Goal: Information Seeking & Learning: Check status

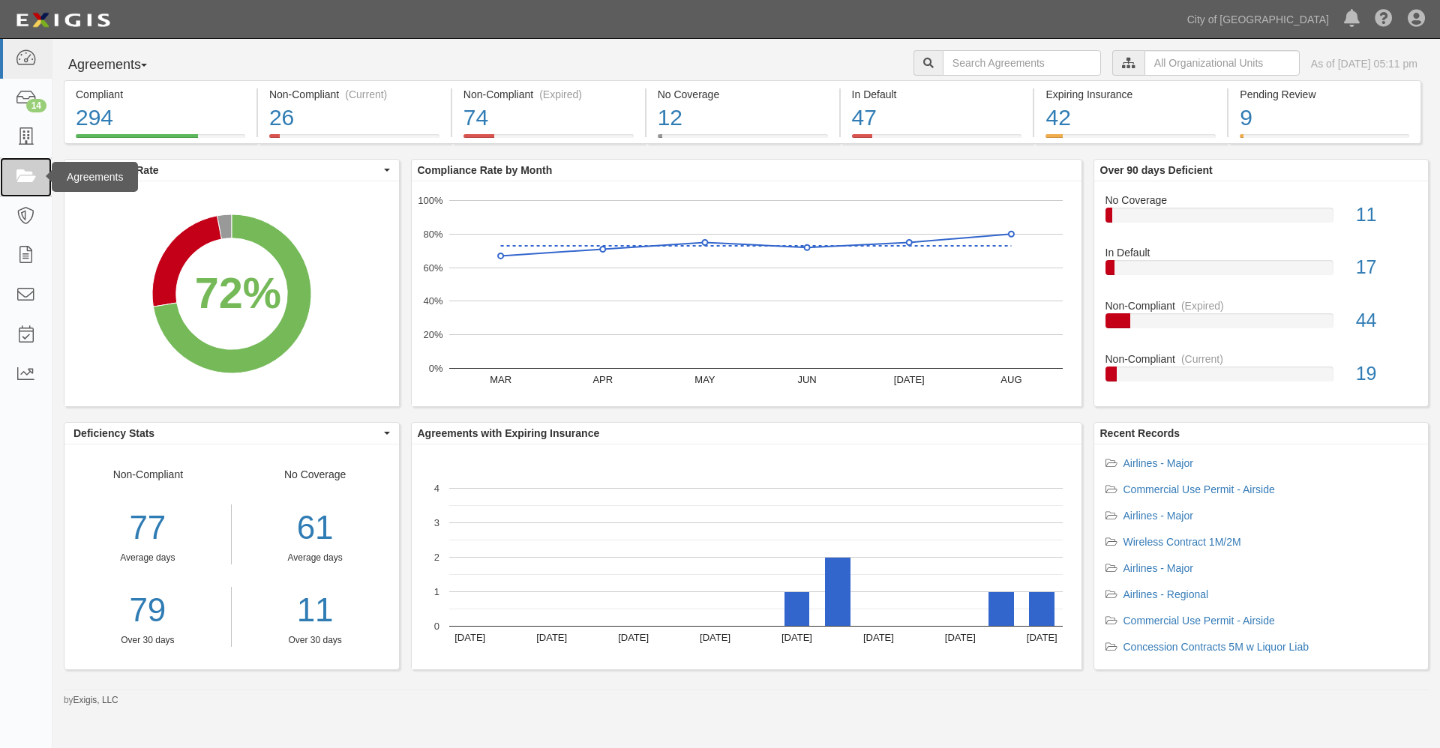
click at [23, 175] on icon at bounding box center [25, 177] width 21 height 17
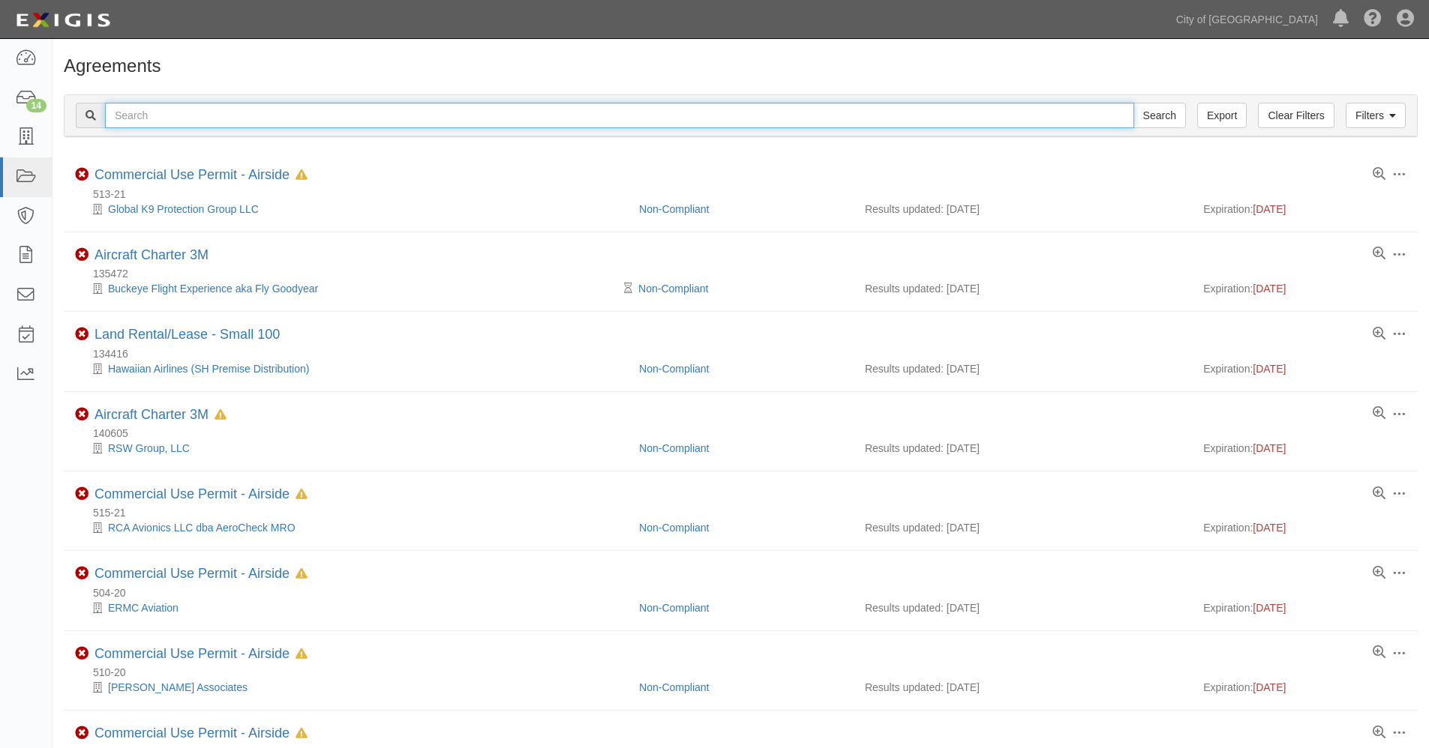
click at [298, 118] on input "text" at bounding box center [619, 115] width 1029 height 25
type input "159801"
click at [1133, 103] on input "Search" at bounding box center [1159, 115] width 52 height 25
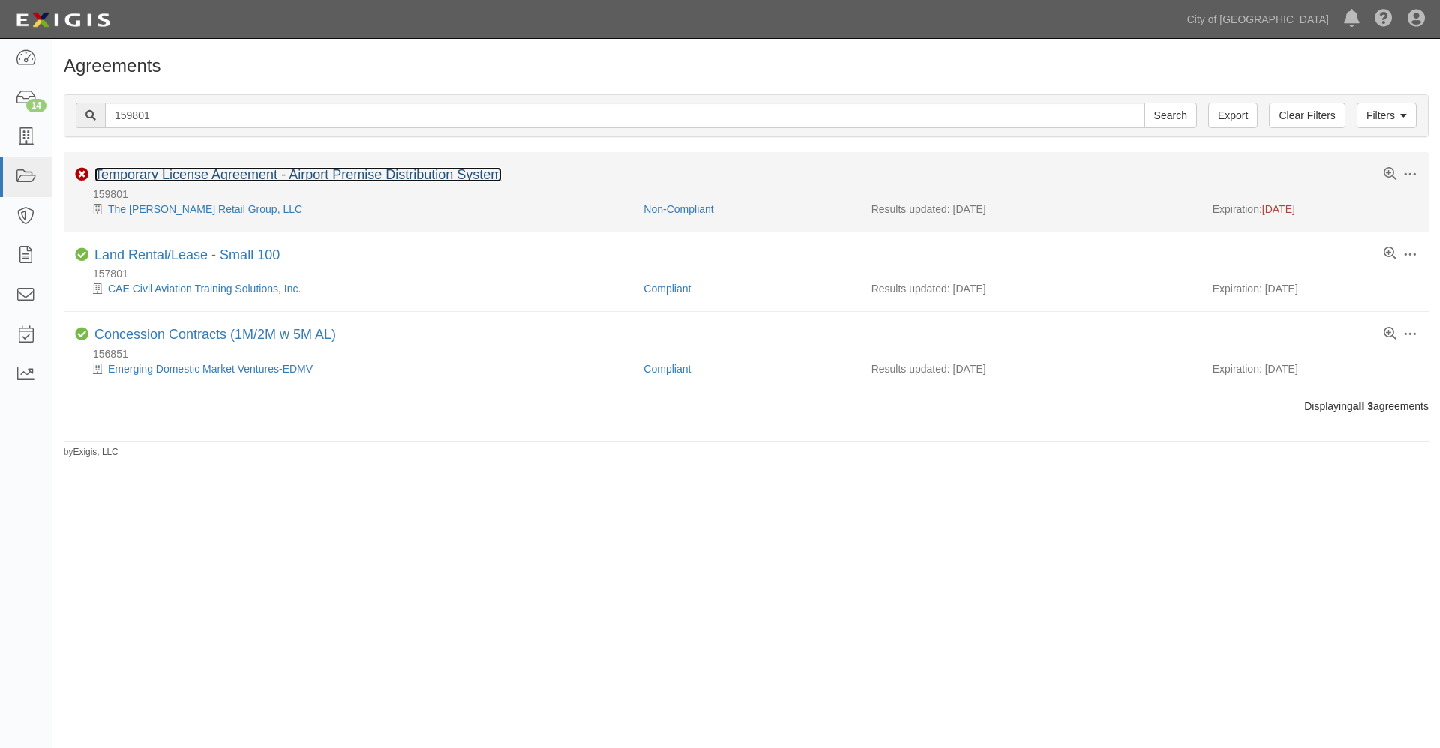
click at [172, 175] on link "Temporary License Agreement - Airport Premise Distribution System" at bounding box center [297, 174] width 407 height 15
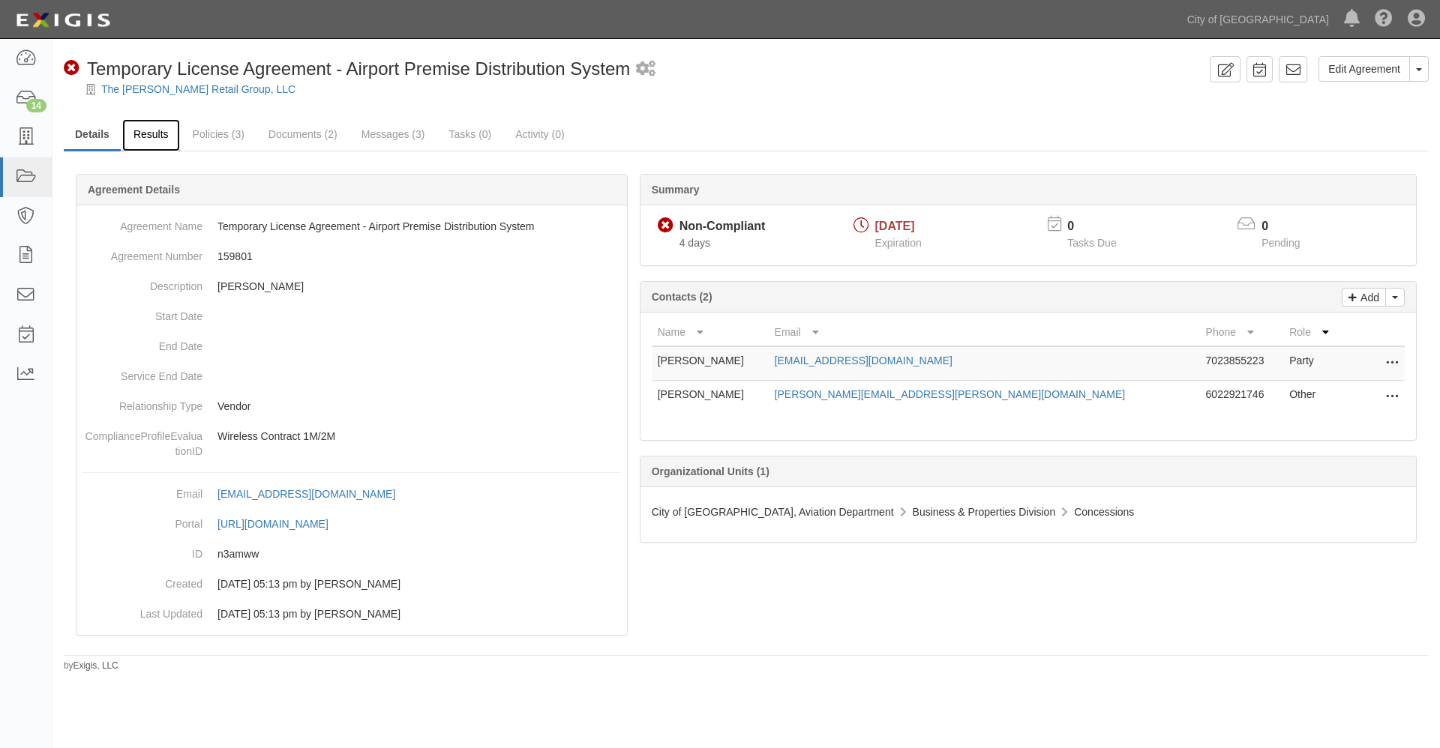
click at [152, 130] on link "Results" at bounding box center [151, 135] width 58 height 32
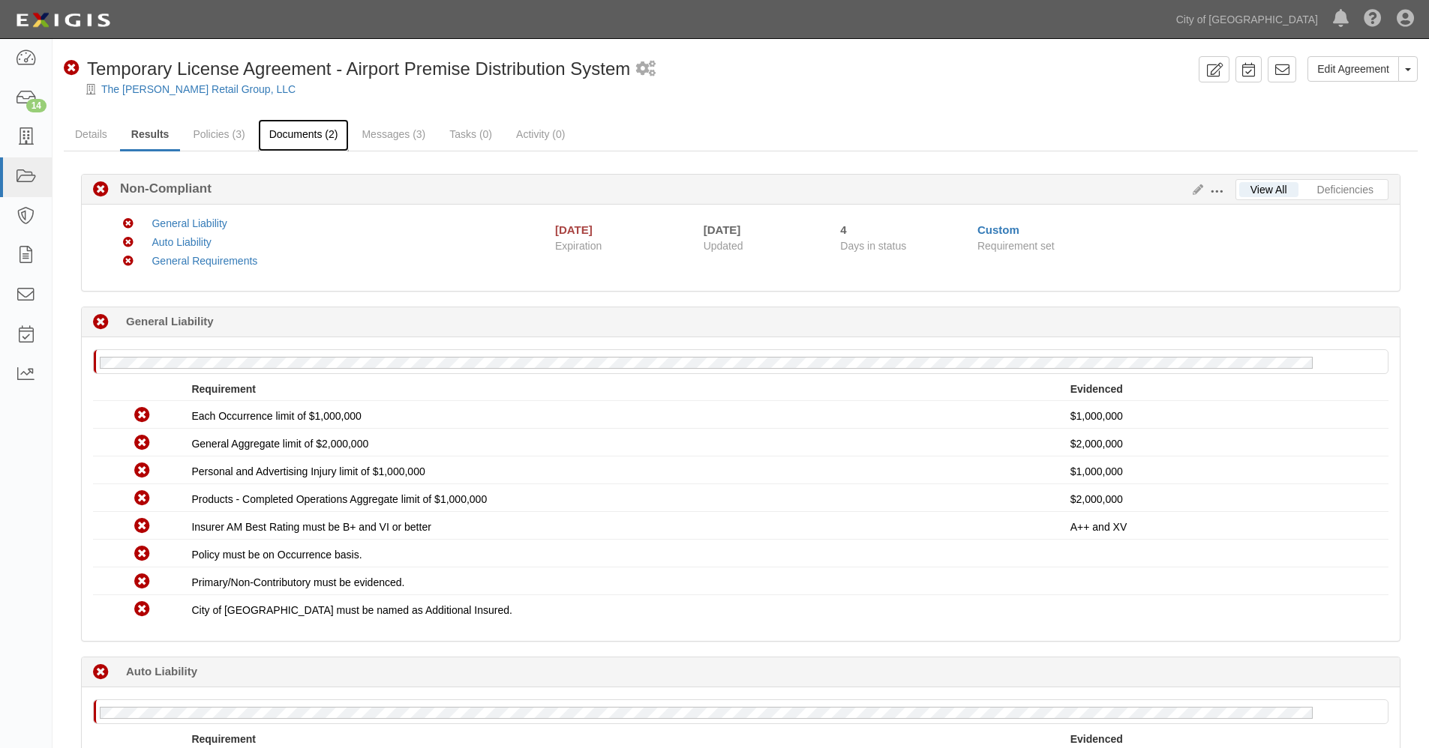
click at [322, 136] on link "Documents (2)" at bounding box center [303, 135] width 91 height 32
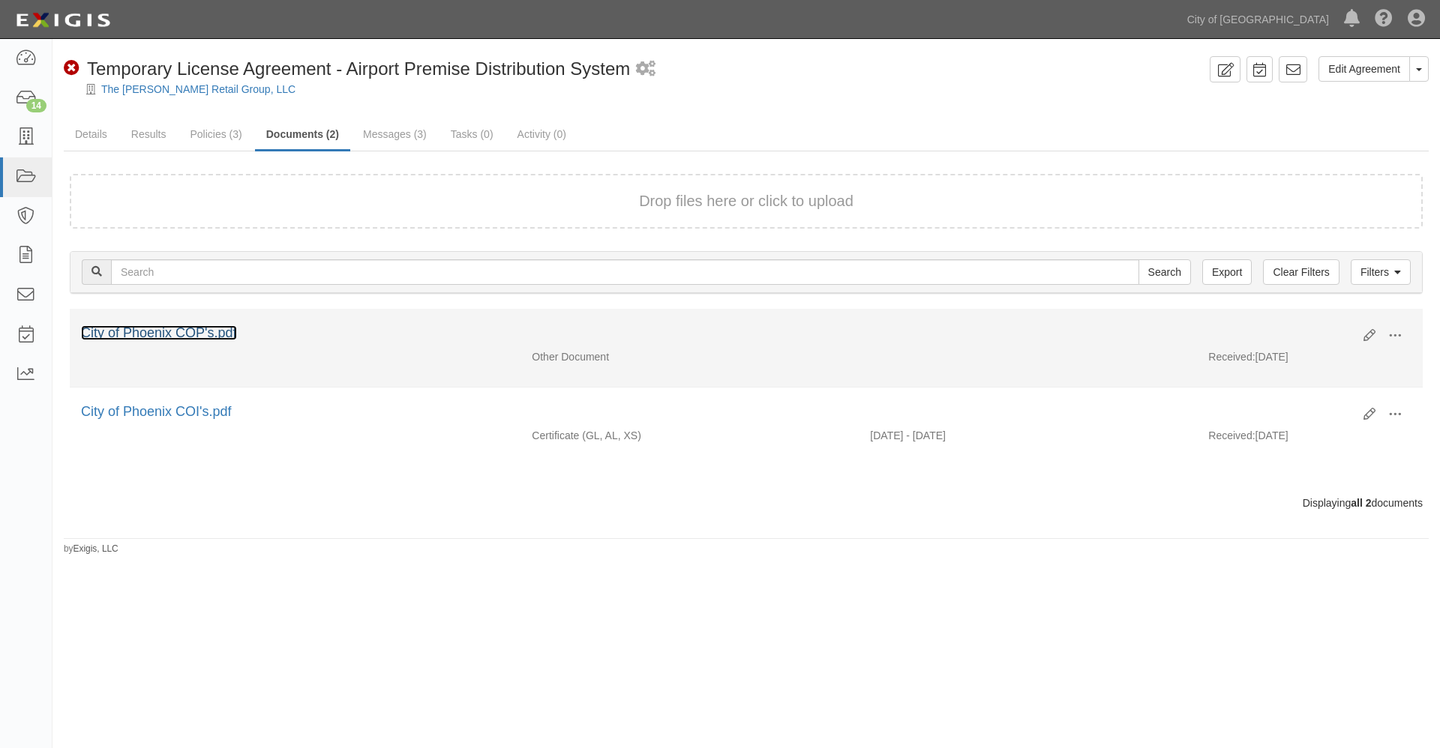
click at [186, 331] on link "City of Phoenix COP's.pdf" at bounding box center [159, 332] width 156 height 15
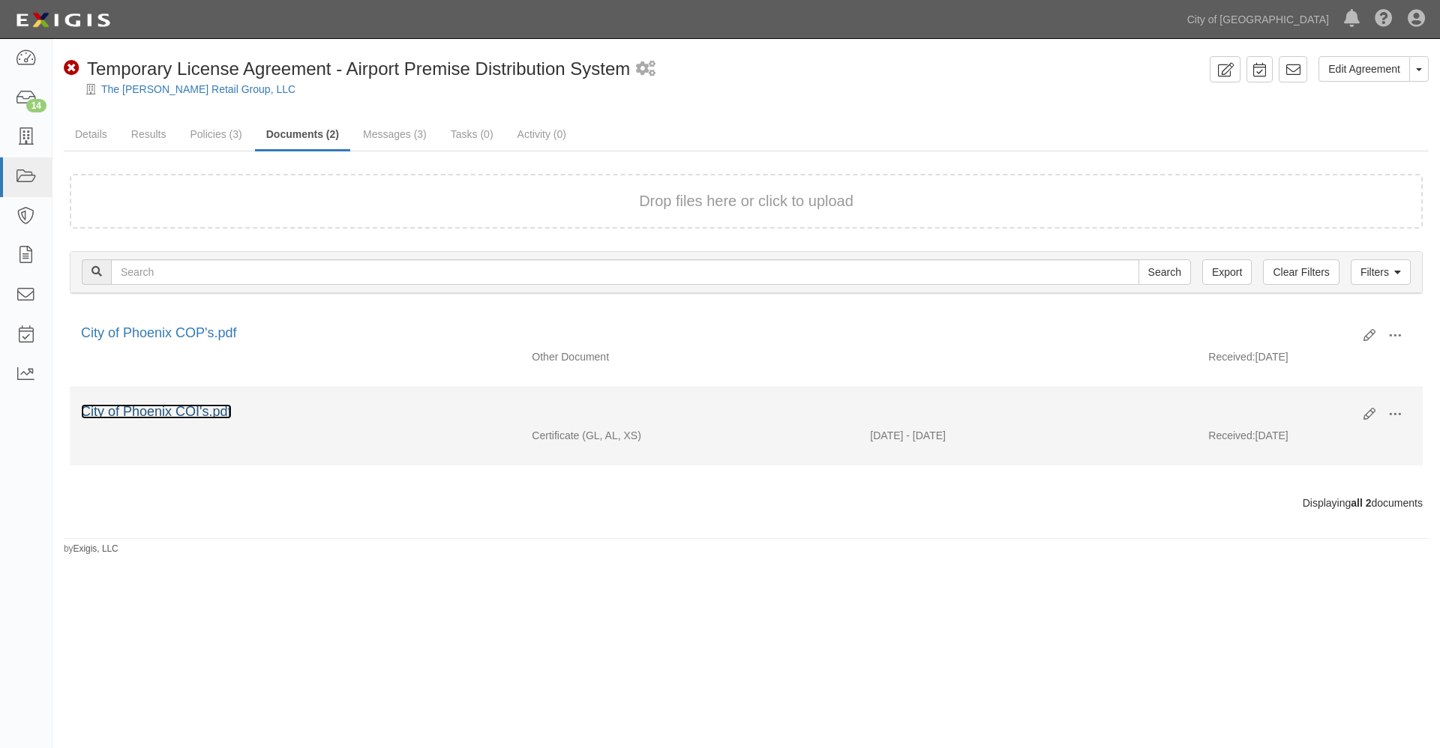
click at [196, 411] on link "City of Phoenix COI's.pdf" at bounding box center [156, 411] width 151 height 15
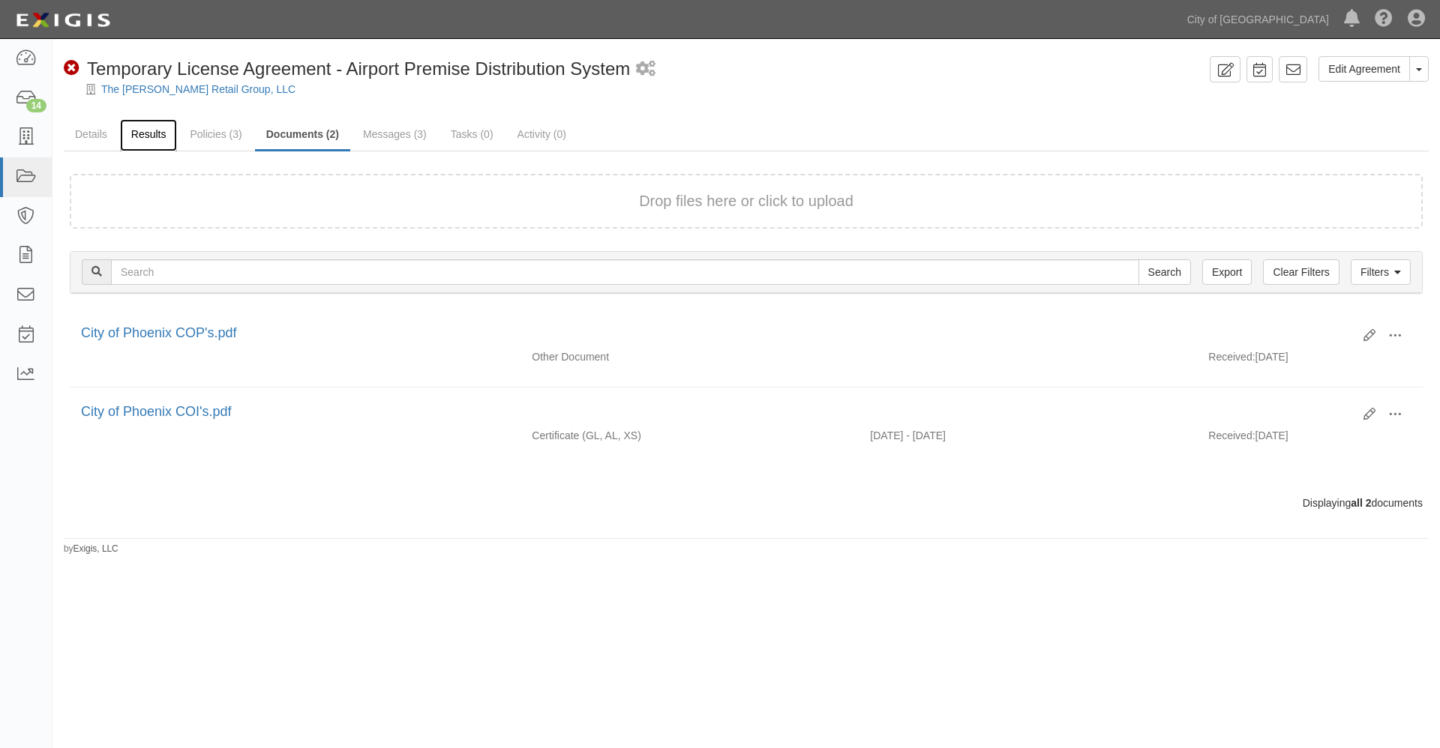
click at [152, 131] on link "Results" at bounding box center [149, 135] width 58 height 32
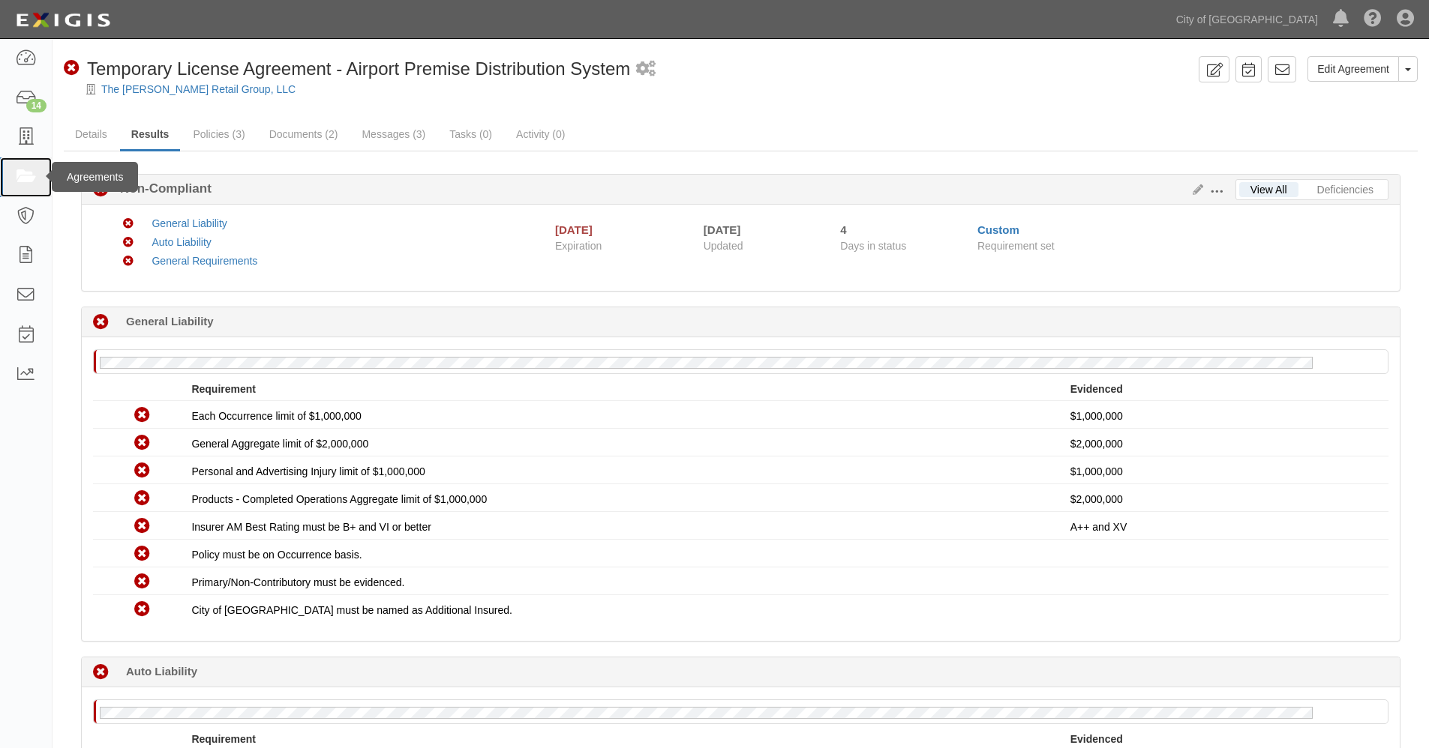
click at [24, 178] on icon at bounding box center [25, 177] width 21 height 17
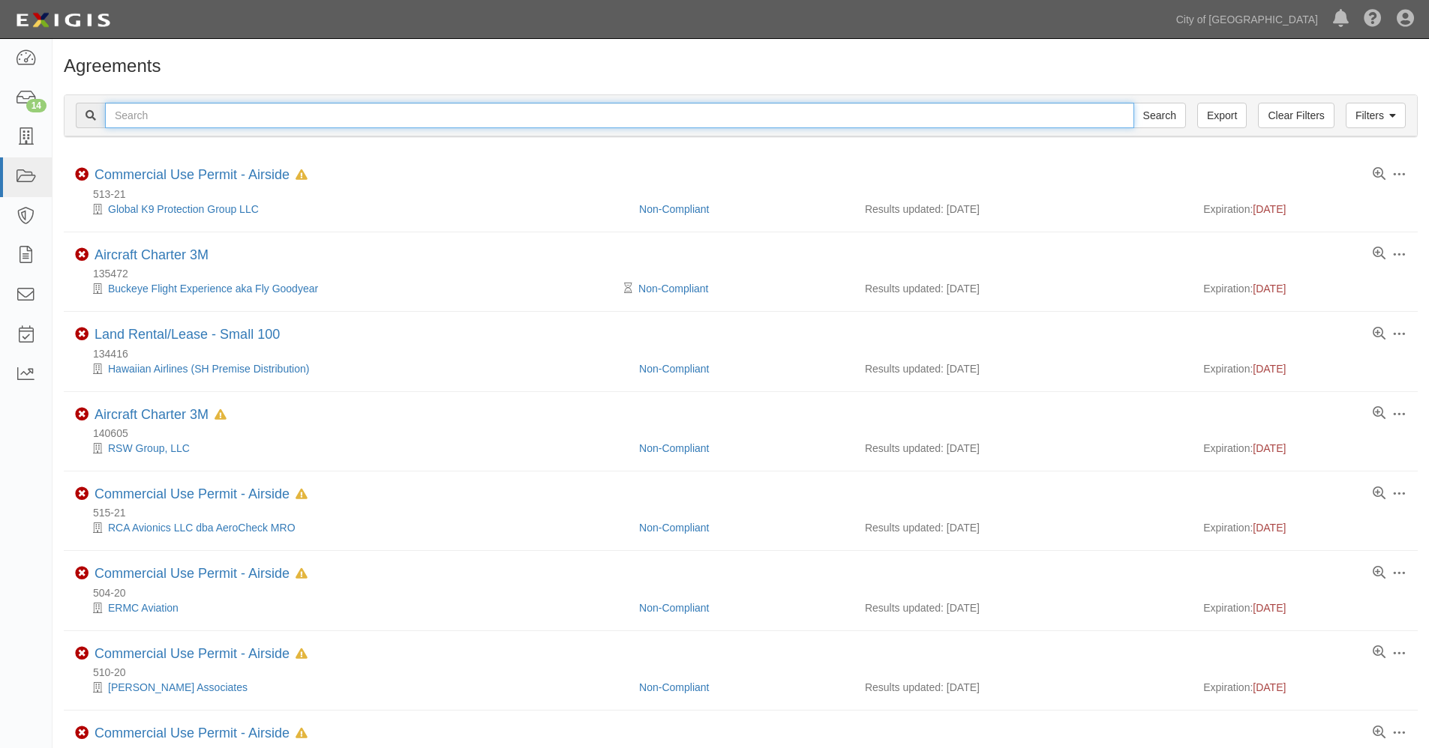
click at [178, 117] on input "text" at bounding box center [619, 115] width 1029 height 25
type input "GROVE"
click at [1133, 103] on input "Search" at bounding box center [1159, 115] width 52 height 25
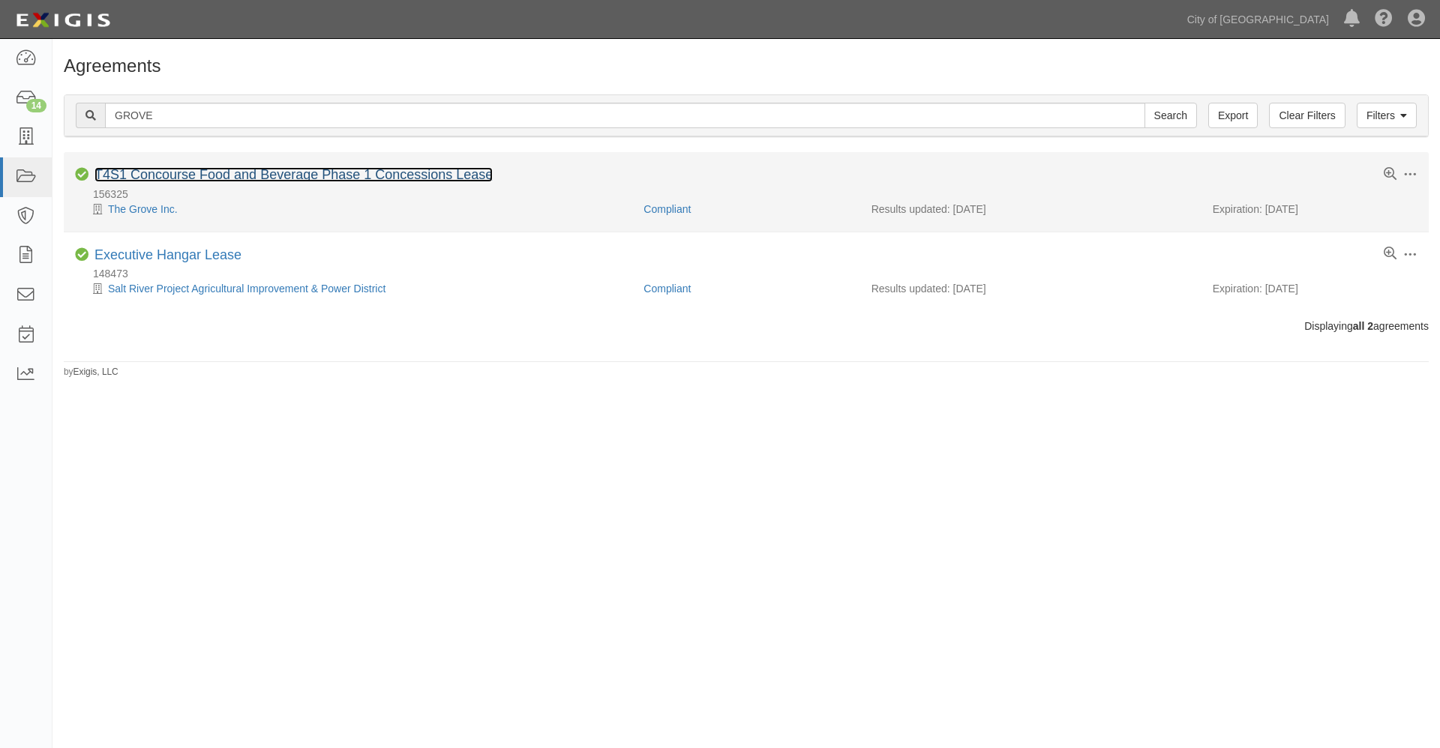
click at [187, 175] on link "T4S1 Concourse Food and Beverage Phase 1 Concessions Lease" at bounding box center [293, 174] width 398 height 15
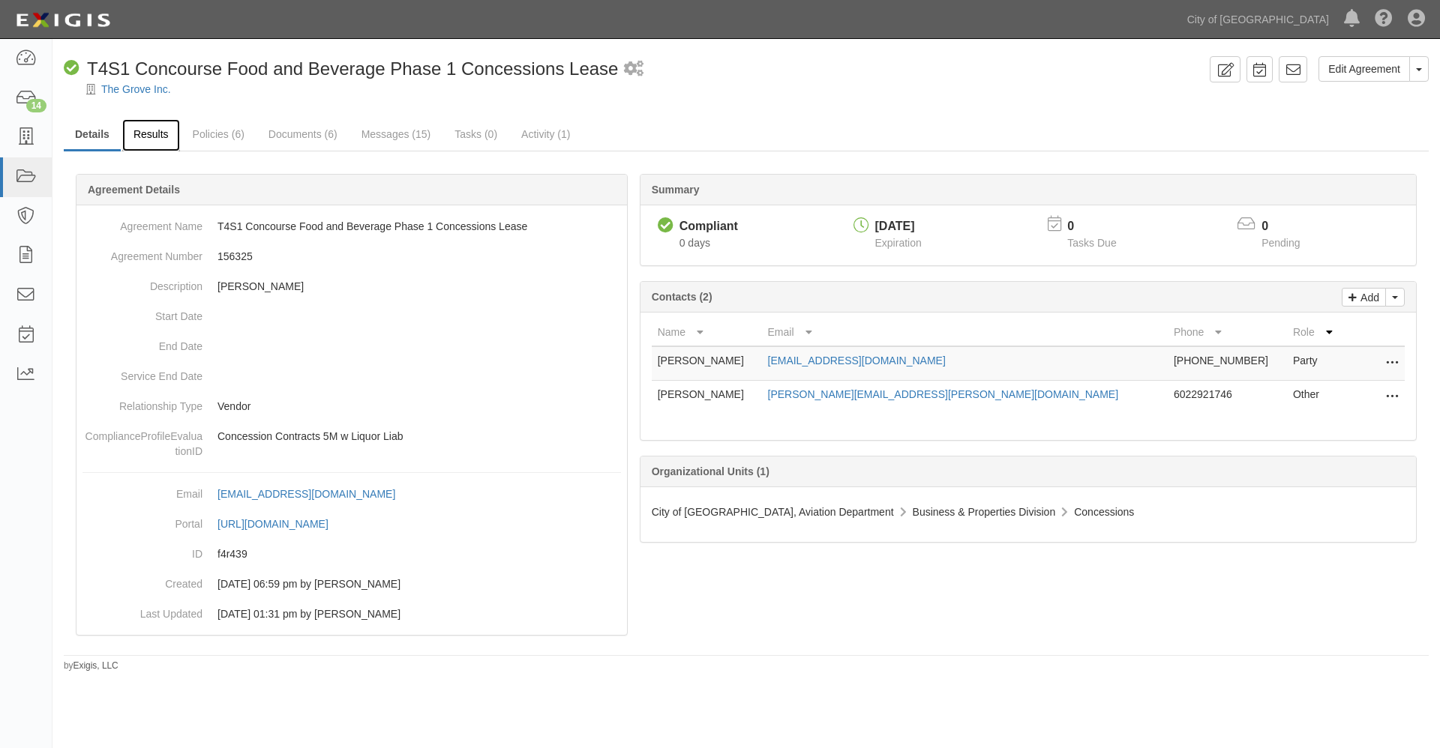
click at [160, 133] on link "Results" at bounding box center [151, 135] width 58 height 32
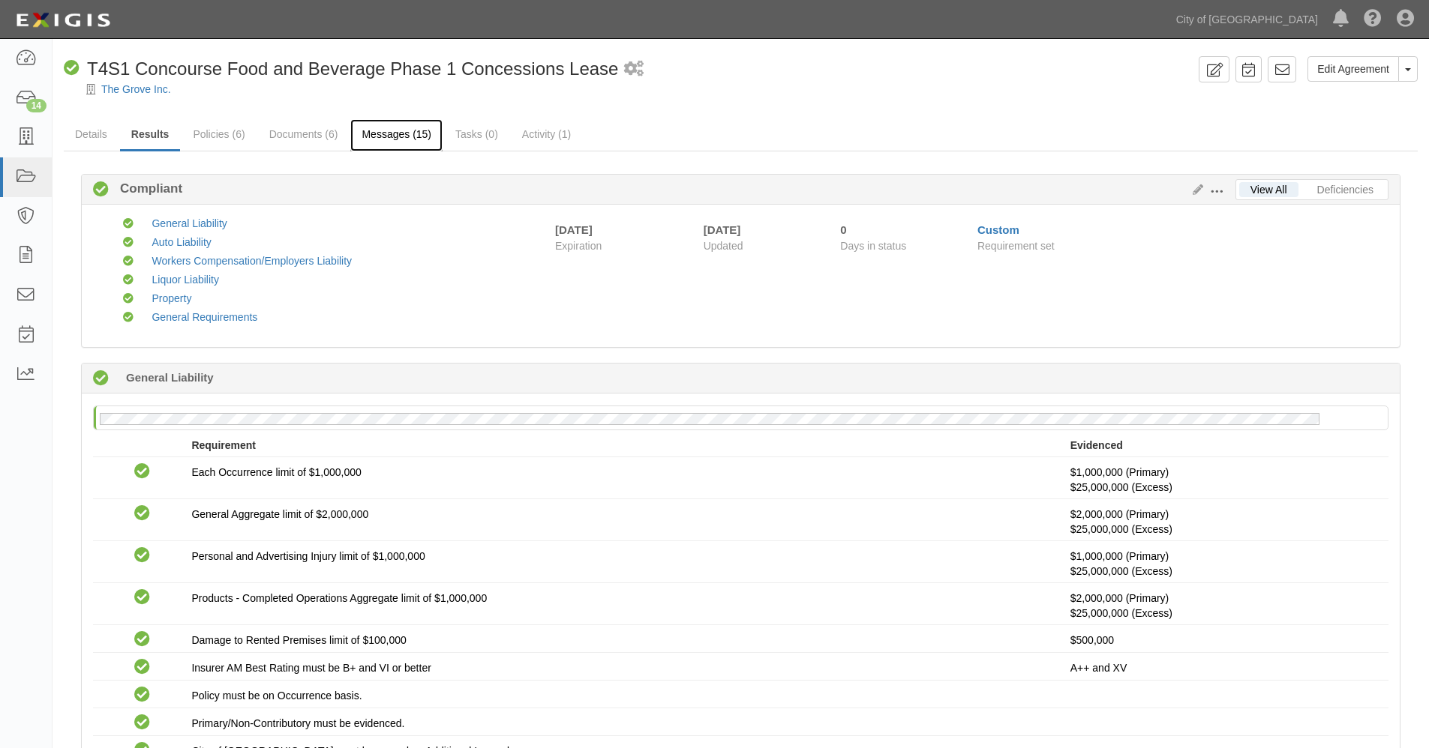
click at [376, 133] on link "Messages (15)" at bounding box center [396, 135] width 92 height 32
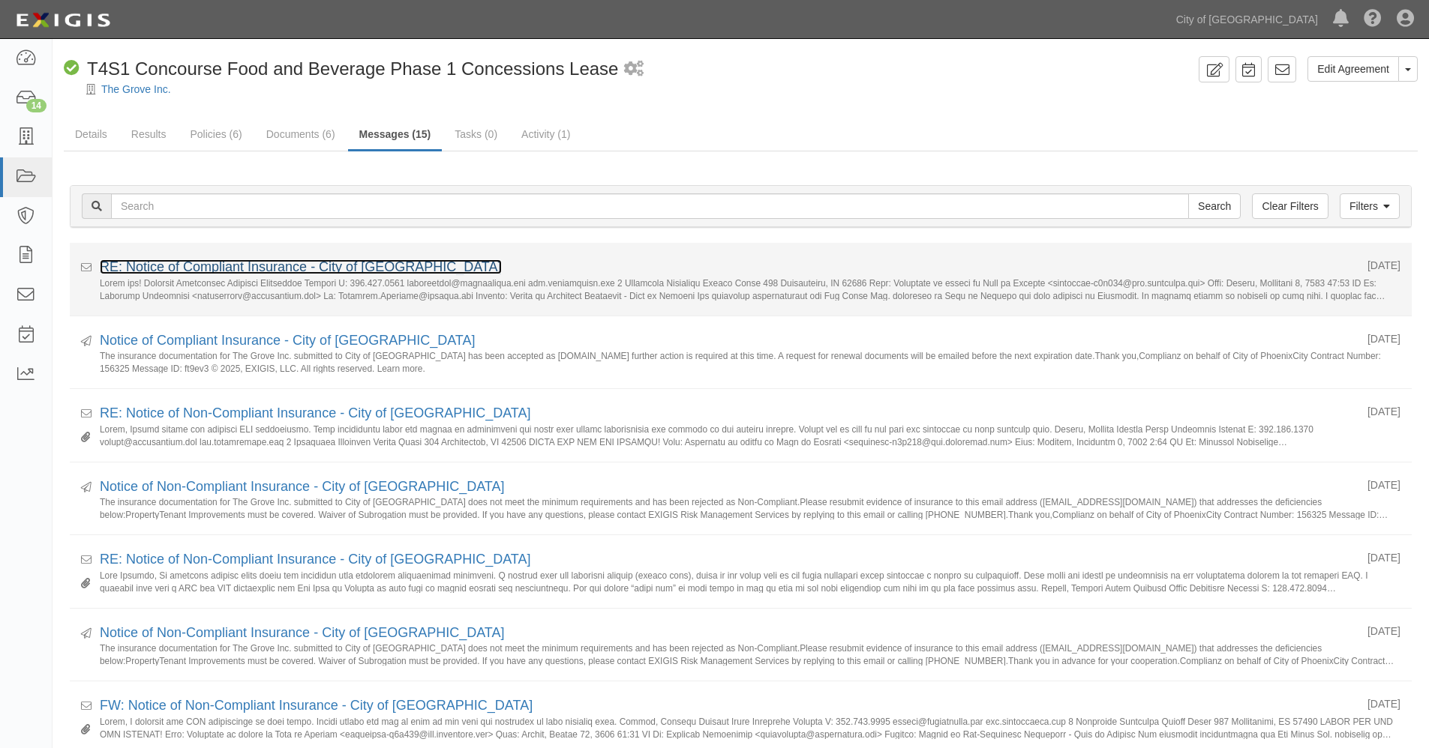
click at [360, 262] on link "RE: Notice of Compliant Insurance - City of Phoenix" at bounding box center [301, 266] width 402 height 15
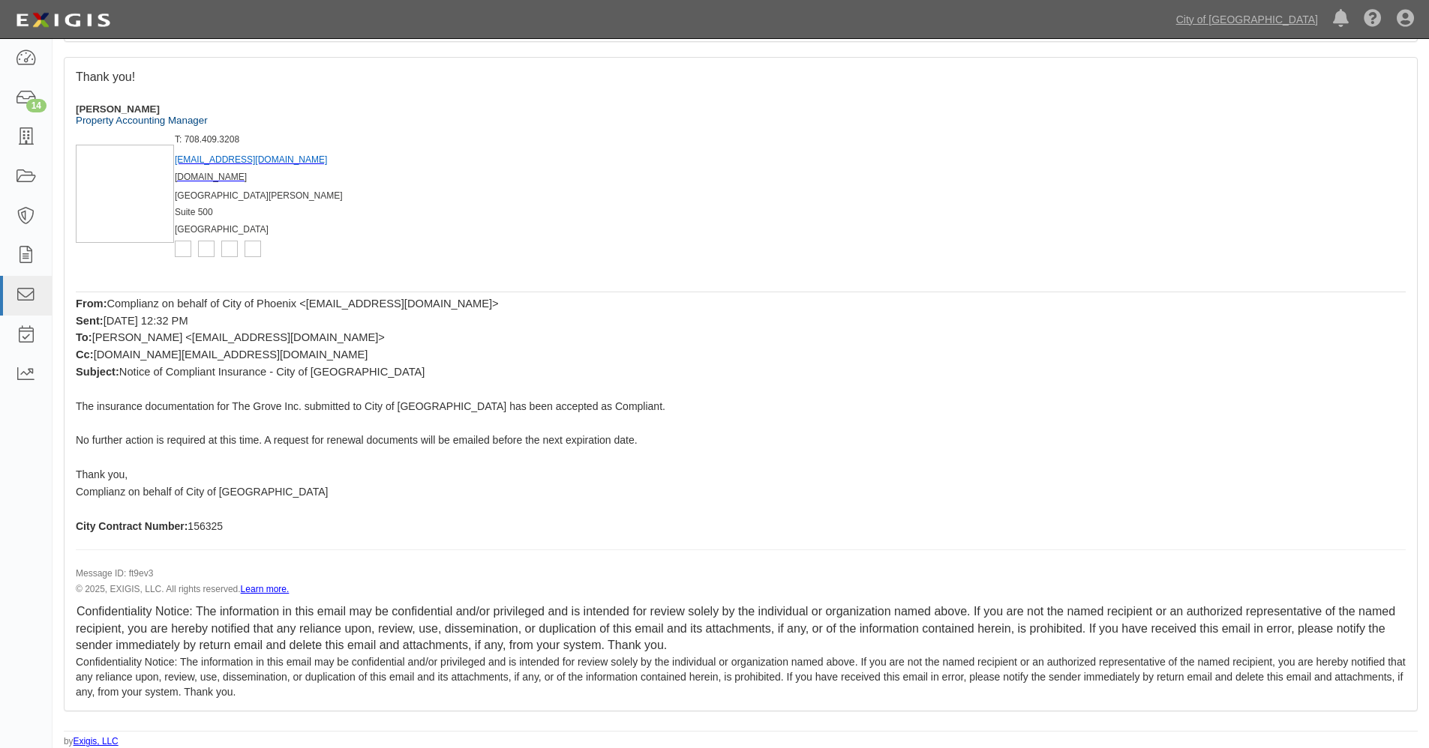
scroll to position [343, 0]
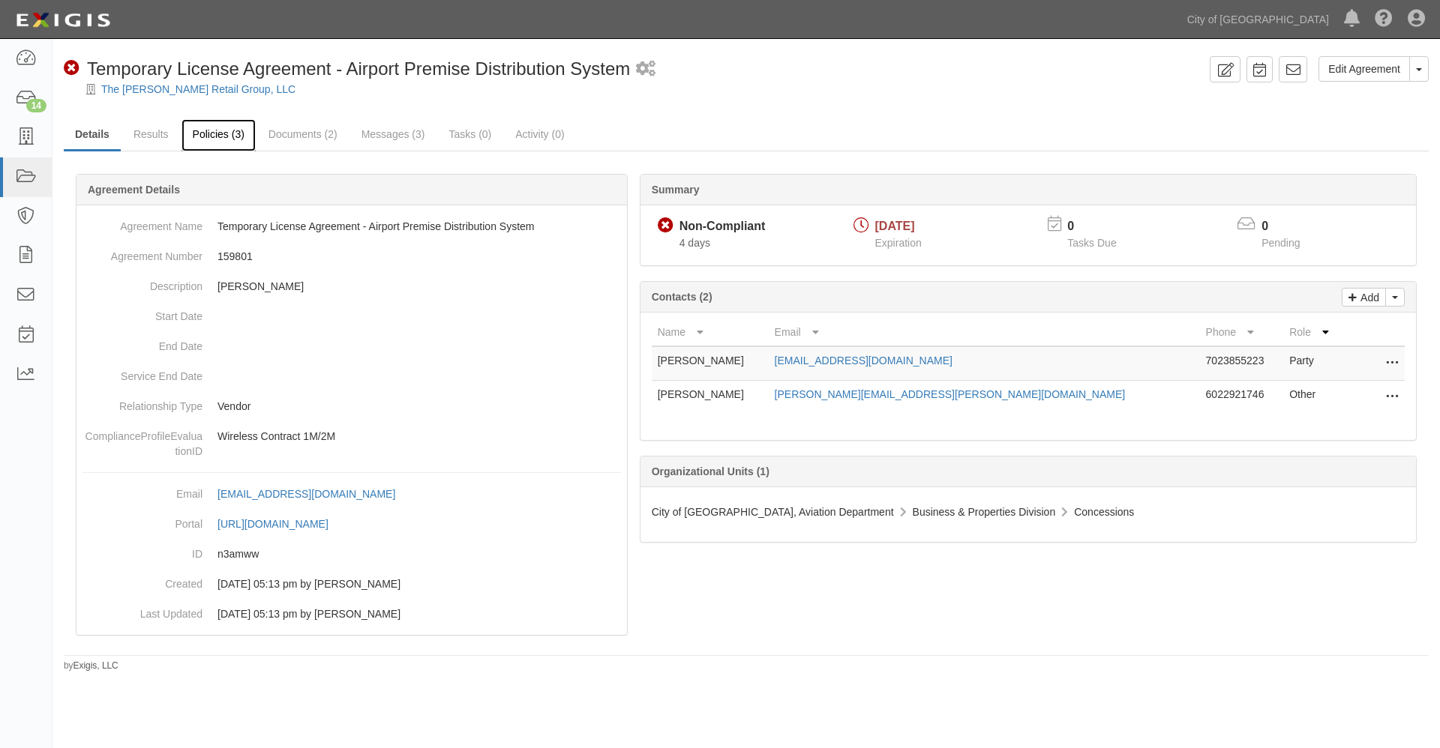
click at [217, 137] on link "Policies (3)" at bounding box center [218, 135] width 74 height 32
